Goal: Task Accomplishment & Management: Use online tool/utility

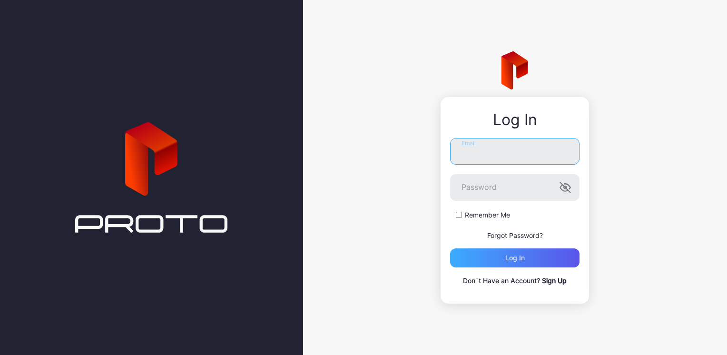
type input "**********"
click at [512, 255] on div "Log in" at bounding box center [515, 258] width 20 height 8
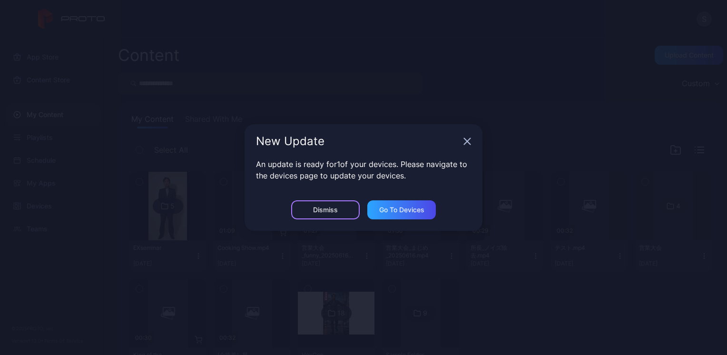
click at [314, 213] on div "Dismiss" at bounding box center [325, 210] width 25 height 8
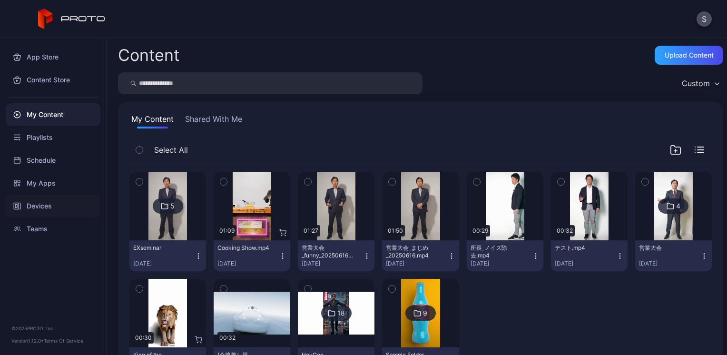
click at [42, 204] on div "Devices" at bounding box center [53, 206] width 95 height 23
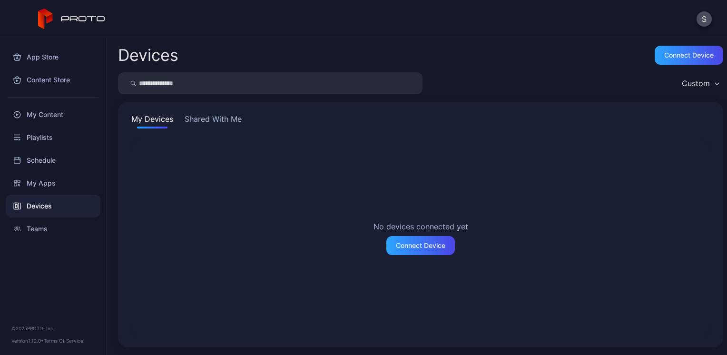
click at [205, 118] on button "Shared With Me" at bounding box center [213, 120] width 61 height 15
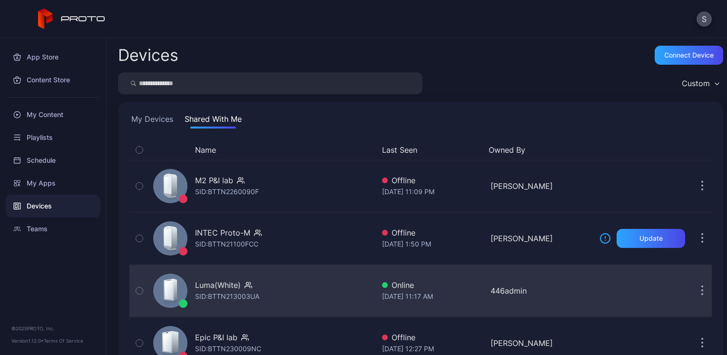
click at [232, 278] on div "Luma(White) SID: BTTN213003UA" at bounding box center [261, 291] width 225 height 48
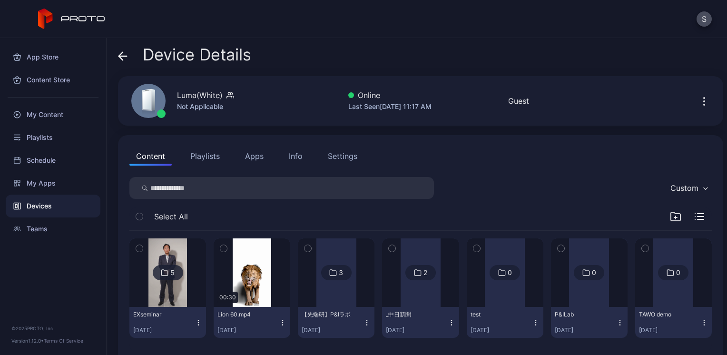
scroll to position [17, 0]
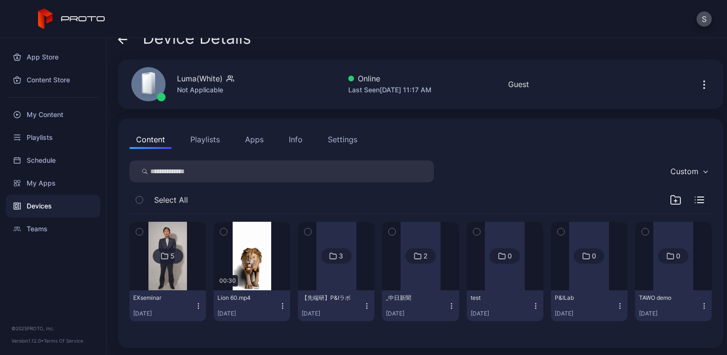
click at [171, 237] on img at bounding box center [167, 256] width 39 height 69
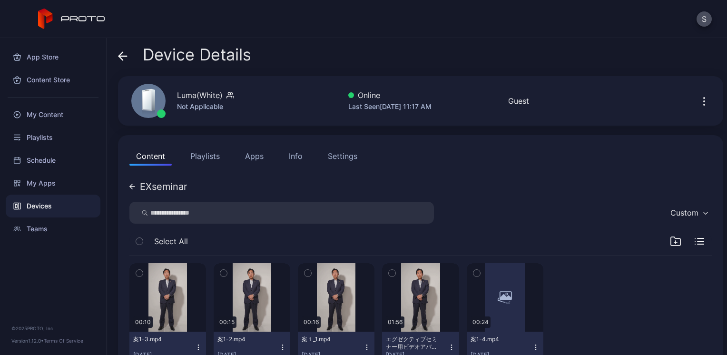
scroll to position [34, 0]
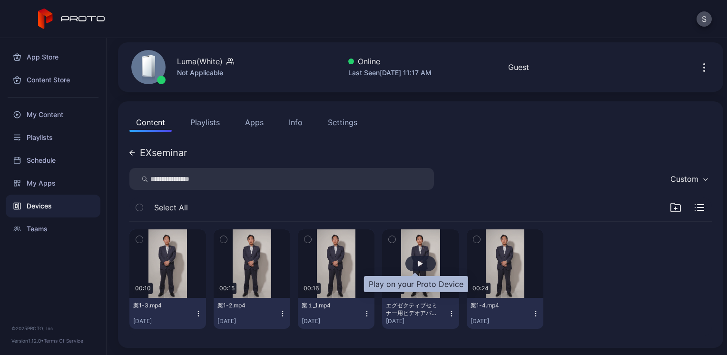
click at [418, 262] on div "button" at bounding box center [420, 264] width 5 height 6
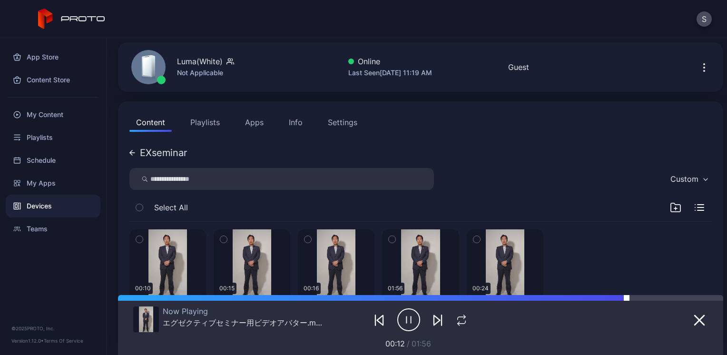
click at [631, 298] on div at bounding box center [675, 298] width 97 height 6
click at [680, 297] on div at bounding box center [675, 298] width 97 height 6
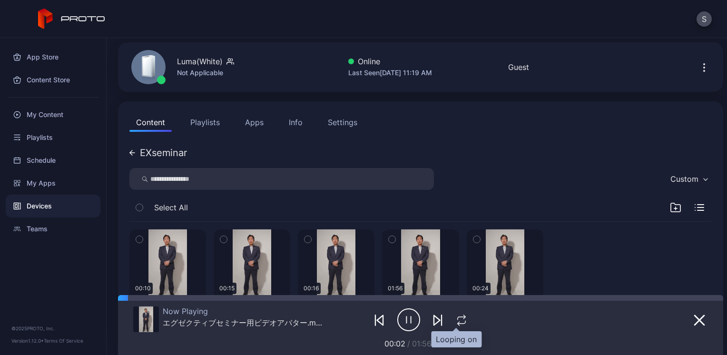
click at [456, 323] on icon "button" at bounding box center [461, 320] width 12 height 11
click at [673, 298] on div at bounding box center [420, 298] width 605 height 6
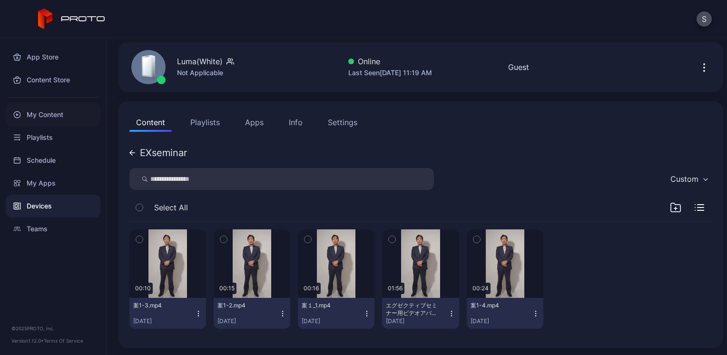
click at [34, 117] on div "My Content" at bounding box center [53, 114] width 95 height 23
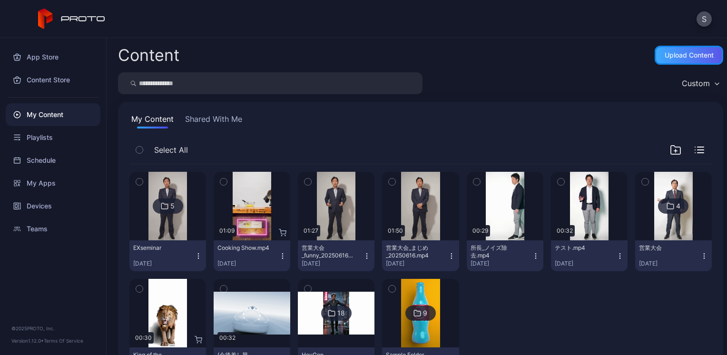
click at [687, 52] on div "Upload Content" at bounding box center [689, 55] width 49 height 8
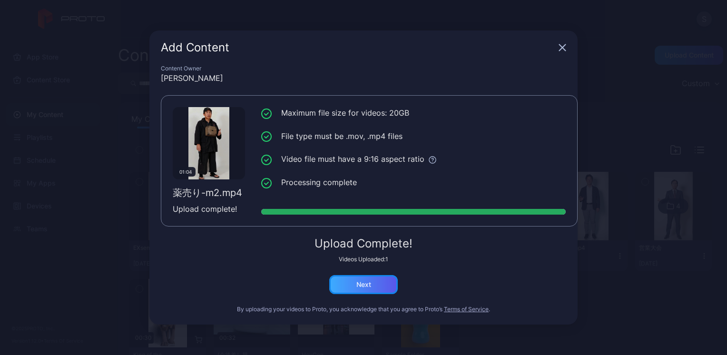
click at [372, 286] on div "Next" at bounding box center [363, 284] width 69 height 19
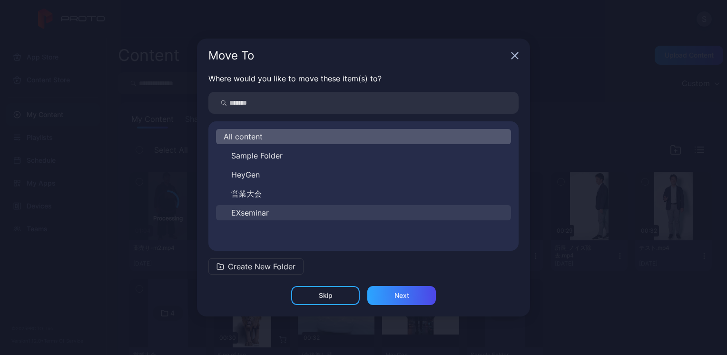
click at [262, 210] on span "EXseminar" at bounding box center [250, 212] width 38 height 11
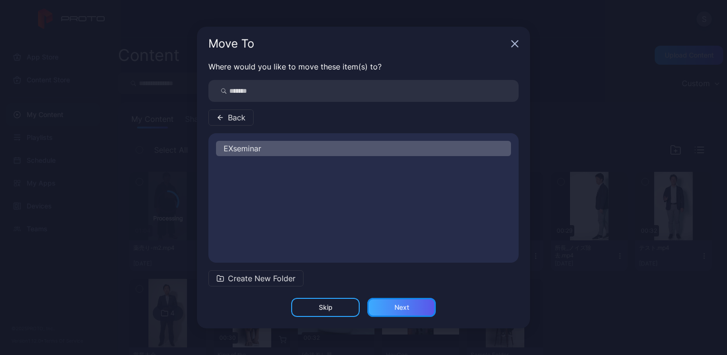
click at [388, 305] on div "Next" at bounding box center [401, 307] width 69 height 19
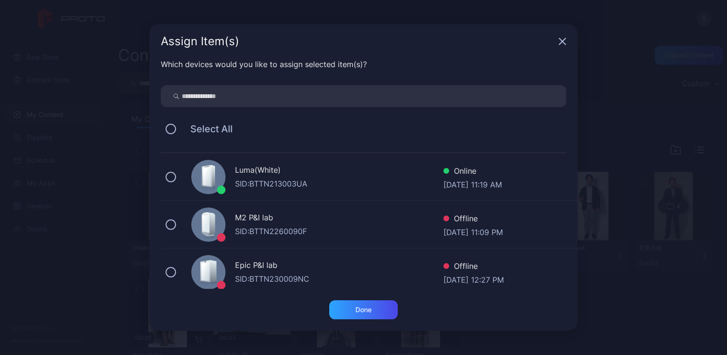
click at [282, 180] on div "SID: BTTN213003UA" at bounding box center [339, 183] width 208 height 11
click at [340, 309] on div "Done" at bounding box center [363, 309] width 69 height 19
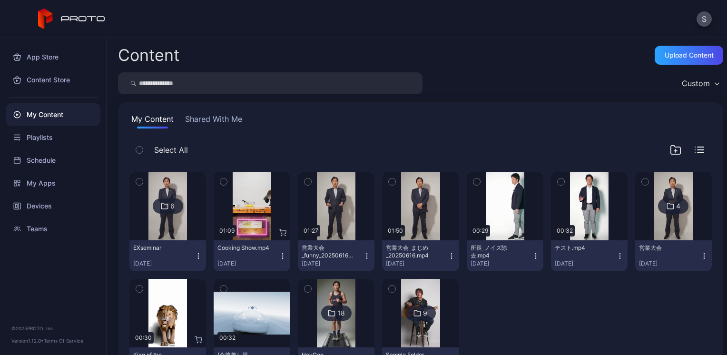
scroll to position [39, 0]
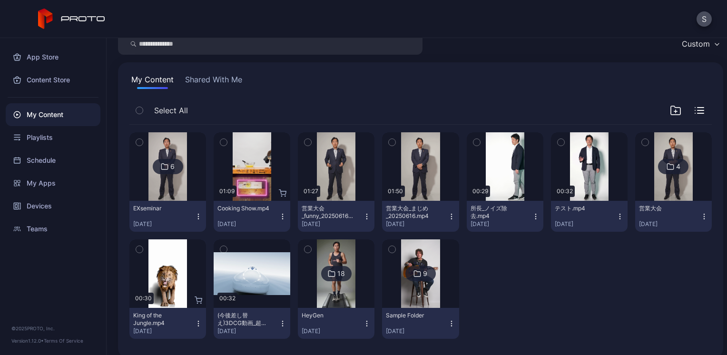
click at [167, 147] on img at bounding box center [167, 166] width 39 height 69
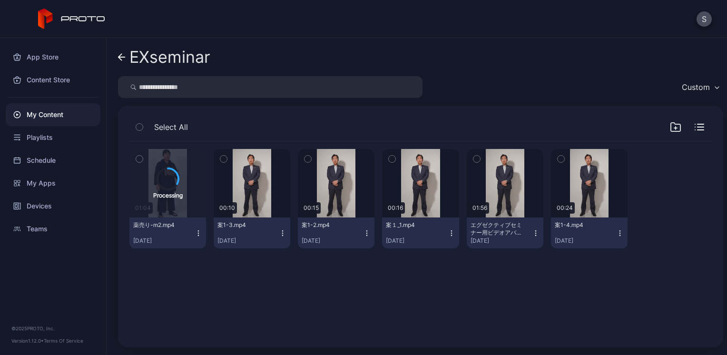
click at [45, 115] on div "My Content" at bounding box center [53, 114] width 95 height 23
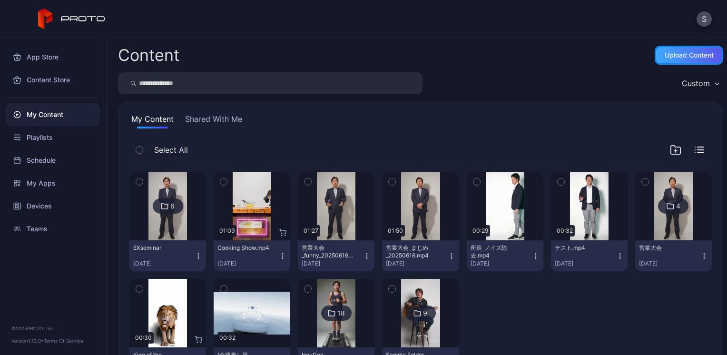
click at [656, 62] on div "Upload Content" at bounding box center [689, 55] width 69 height 19
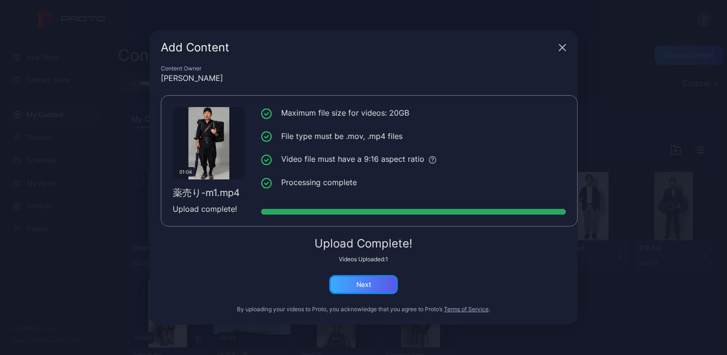
click at [338, 289] on div "Next" at bounding box center [363, 284] width 69 height 19
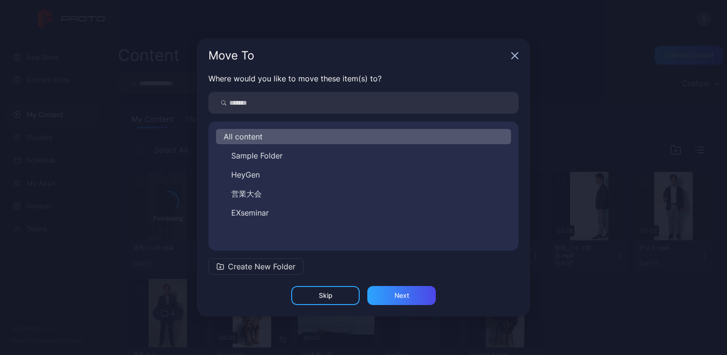
click at [257, 221] on div "All content Sample Folder HeyGen 営業大会 EXseminar" at bounding box center [363, 186] width 310 height 114
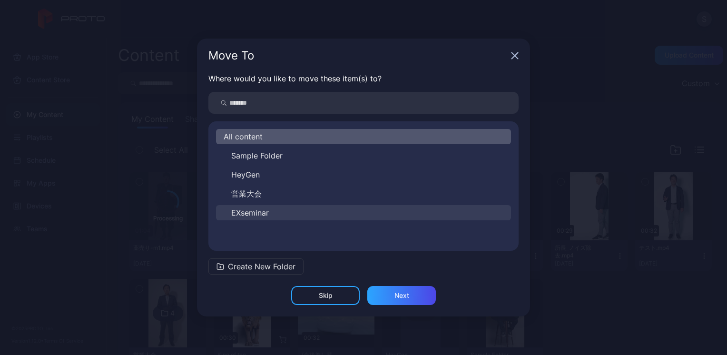
click at [256, 216] on span "EXseminar" at bounding box center [250, 212] width 38 height 11
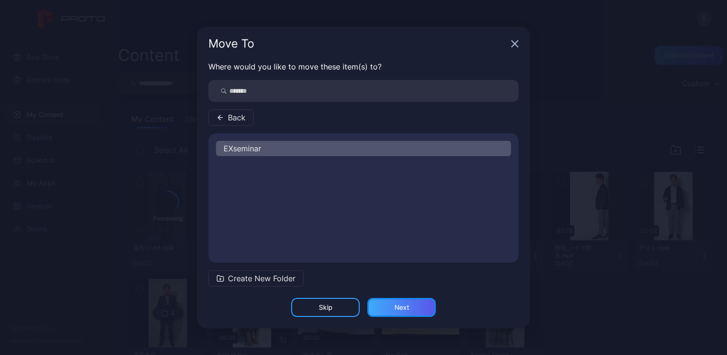
click at [392, 305] on div "Next" at bounding box center [401, 307] width 69 height 19
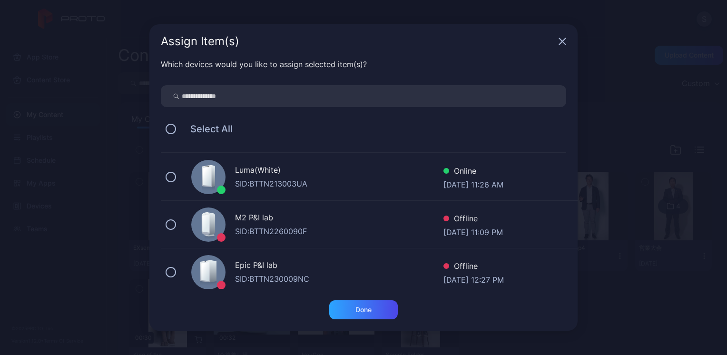
click at [271, 181] on div "SID: BTTN213003UA" at bounding box center [339, 183] width 208 height 11
click at [350, 312] on div "Done" at bounding box center [363, 309] width 69 height 19
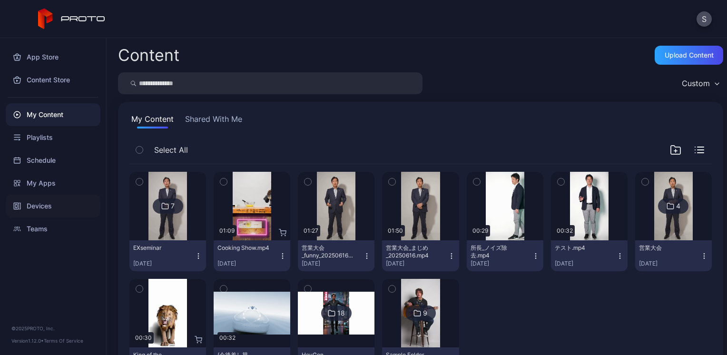
click at [40, 200] on div "Devices" at bounding box center [53, 206] width 95 height 23
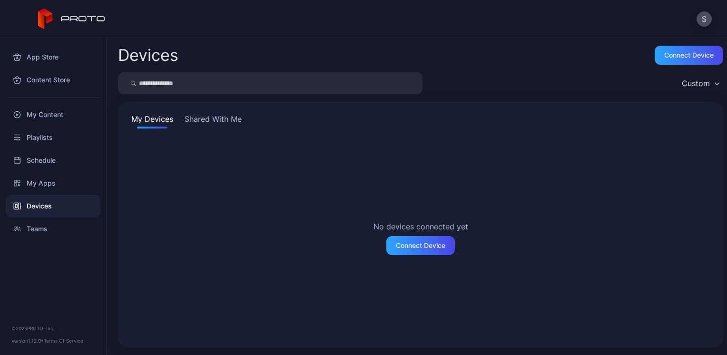
click at [197, 127] on button "Shared With Me" at bounding box center [213, 120] width 61 height 15
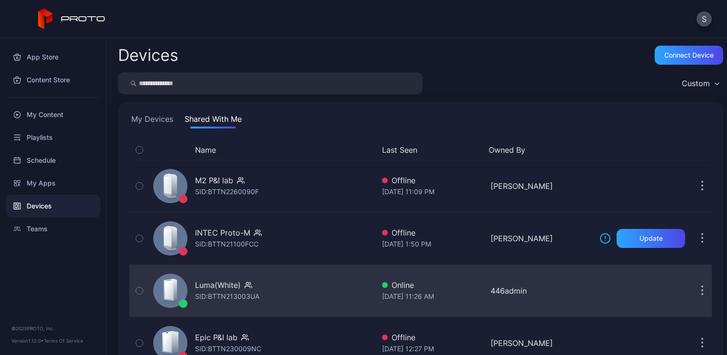
click at [211, 286] on div "Luma(White)" at bounding box center [218, 284] width 46 height 11
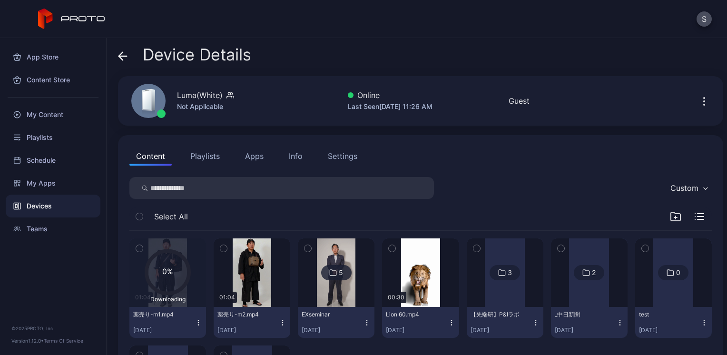
scroll to position [116, 0]
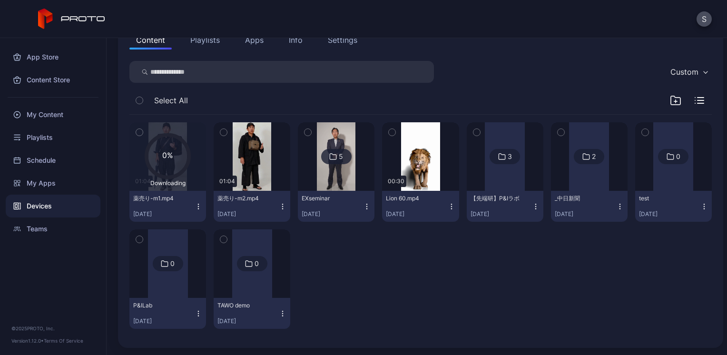
click at [223, 132] on icon "button" at bounding box center [224, 132] width 2 height 1
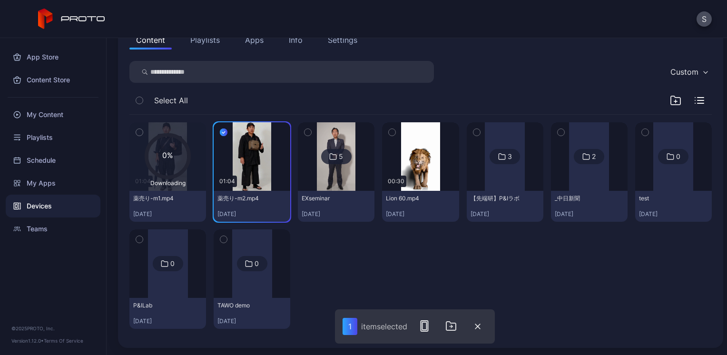
click at [138, 128] on icon "button" at bounding box center [139, 132] width 7 height 10
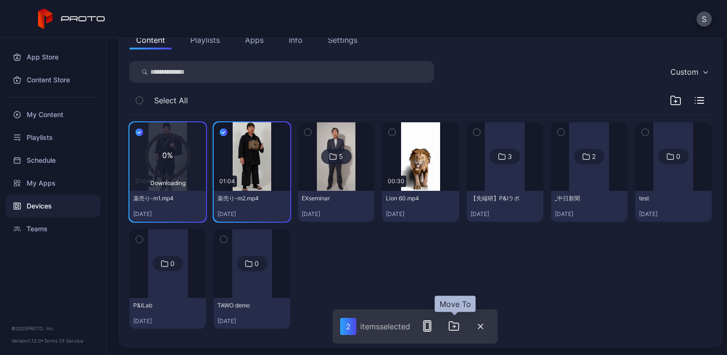
click at [453, 331] on icon "button" at bounding box center [453, 325] width 11 height 11
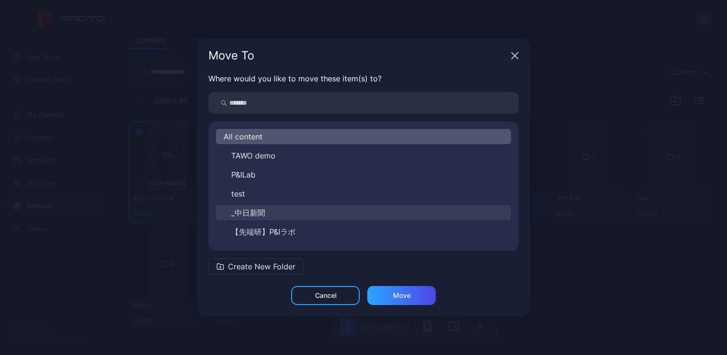
scroll to position [15, 0]
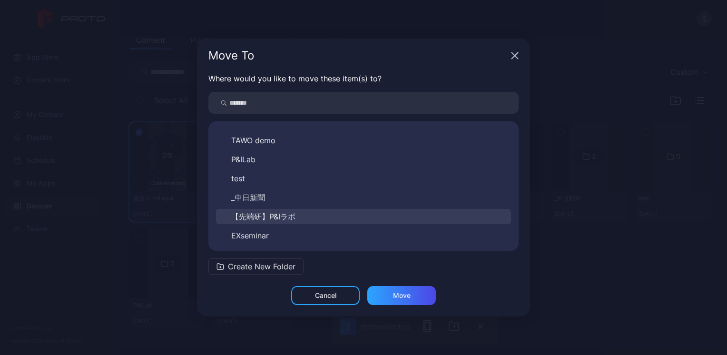
click at [275, 217] on span "【先端研】P&Iラボ" at bounding box center [263, 216] width 64 height 11
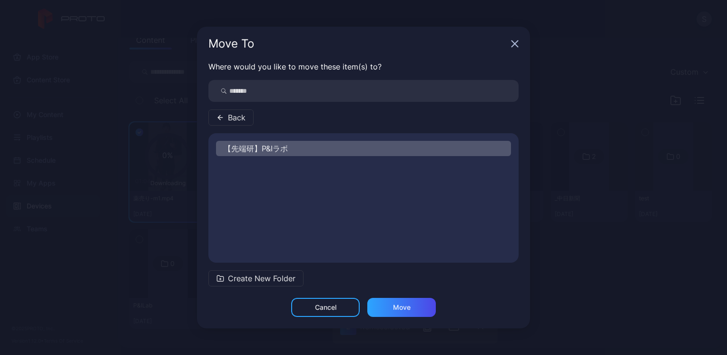
scroll to position [0, 0]
click at [231, 118] on span "Back" at bounding box center [237, 117] width 18 height 11
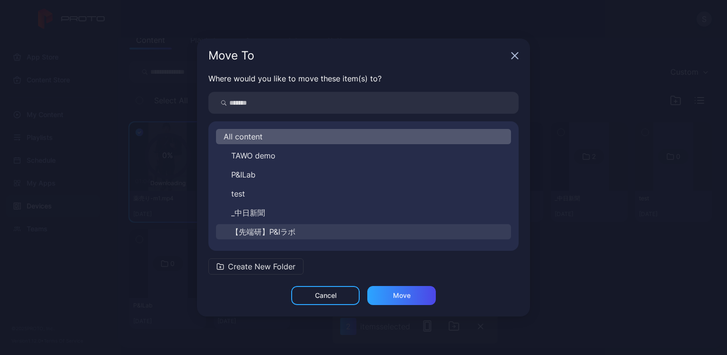
scroll to position [15, 0]
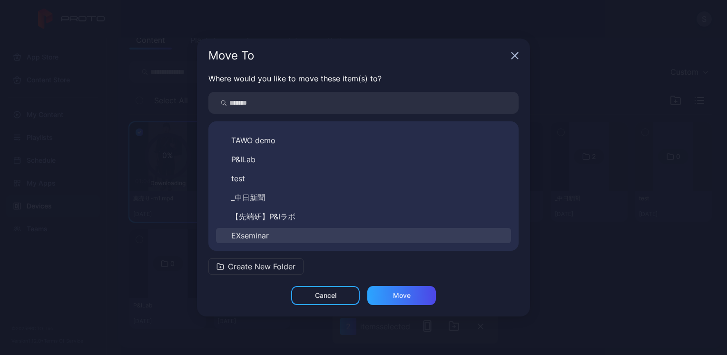
click at [257, 235] on span "EXseminar" at bounding box center [250, 235] width 38 height 11
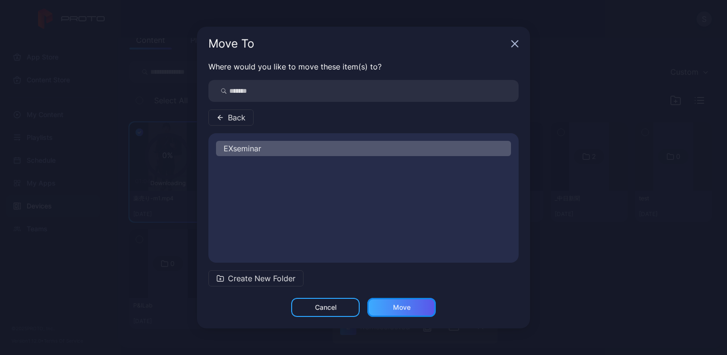
click at [394, 311] on div "Move" at bounding box center [402, 308] width 18 height 8
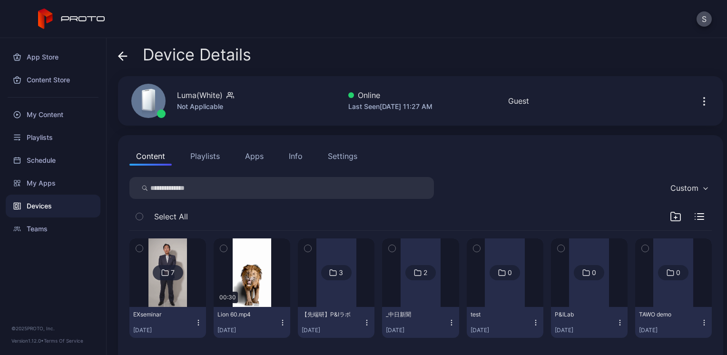
click at [159, 275] on div "7" at bounding box center [168, 272] width 30 height 15
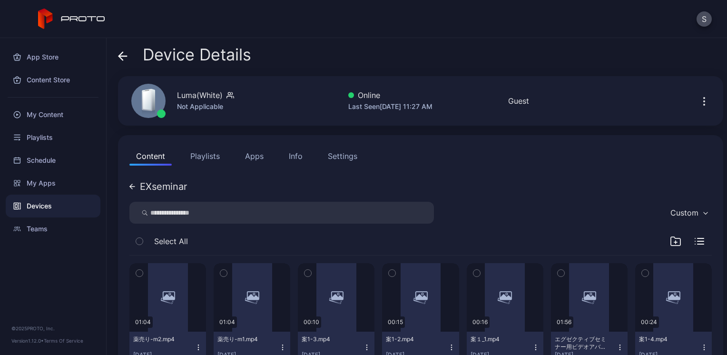
scroll to position [41, 0]
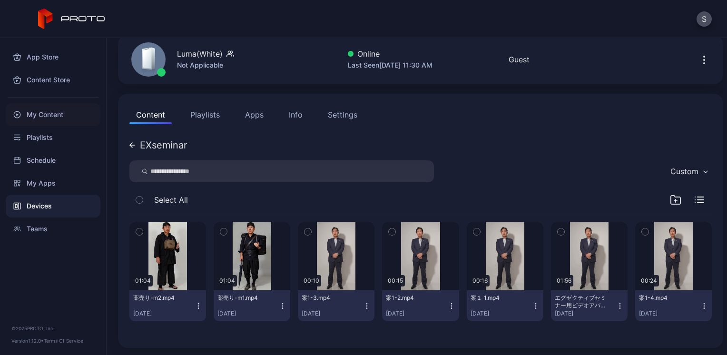
click at [65, 116] on div "My Content" at bounding box center [53, 114] width 95 height 23
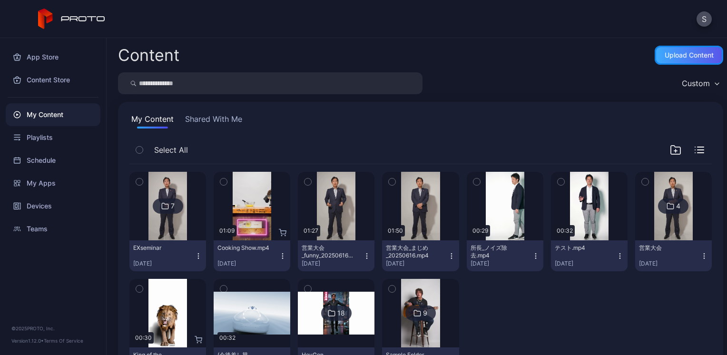
click at [657, 59] on div "Upload Content" at bounding box center [689, 55] width 69 height 19
